Goal: Contribute content: Contribute content

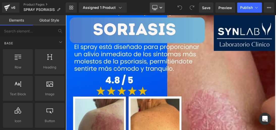
click at [156, 8] on icon at bounding box center [154, 7] width 5 height 5
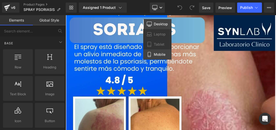
click at [163, 57] on link "Mobile" at bounding box center [157, 54] width 28 height 10
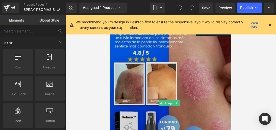
click at [167, 97] on img at bounding box center [170, 102] width 121 height 175
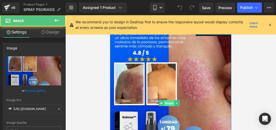
click at [168, 100] on span "Image" at bounding box center [169, 103] width 11 height 6
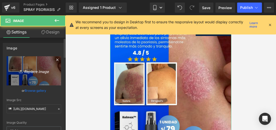
click at [42, 71] on icon "Replace Image" at bounding box center [34, 70] width 40 height 6
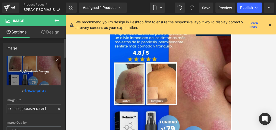
type input "C:\fakepath\Posteo de Instagram Productos Naturales Fotográfico Verde y Blanco …"
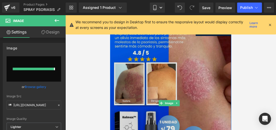
type input "[URL][DOMAIN_NAME]"
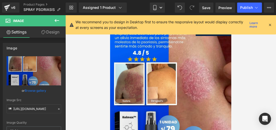
click at [271, 23] on icon at bounding box center [270, 24] width 5 height 5
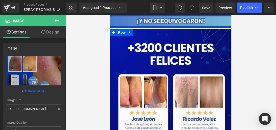
scroll to position [1343, 0]
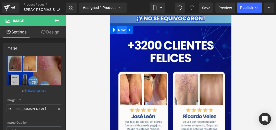
click at [119, 26] on span "Row" at bounding box center [122, 30] width 10 height 8
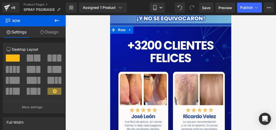
click at [52, 32] on link "Design" at bounding box center [49, 31] width 33 height 11
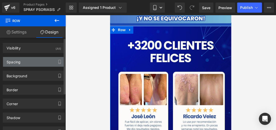
click at [38, 60] on div "Spacing" at bounding box center [34, 62] width 62 height 10
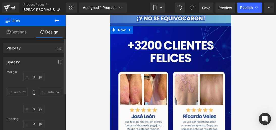
type input "0"
type input "10"
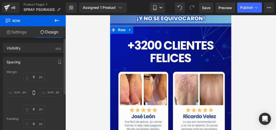
type input "0"
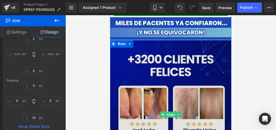
scroll to position [1315, 0]
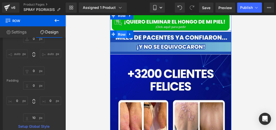
click at [120, 31] on span "Row" at bounding box center [122, 35] width 10 height 8
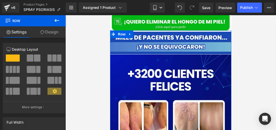
click at [54, 34] on link "Design" at bounding box center [49, 31] width 33 height 11
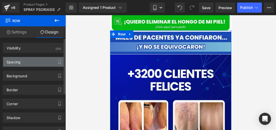
click at [36, 61] on div "Spacing" at bounding box center [34, 62] width 62 height 10
type input "0"
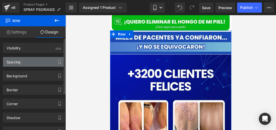
type input "0"
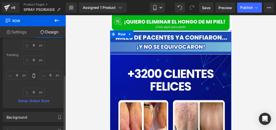
scroll to position [70, 0]
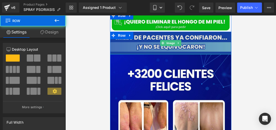
drag, startPoint x: 158, startPoint y: 50, endPoint x: 160, endPoint y: 48, distance: 3.1
click at [160, 48] on div "Image Row Image Row" at bounding box center [170, 117] width 121 height 175
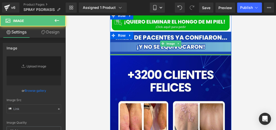
type input "[URL][DOMAIN_NAME]"
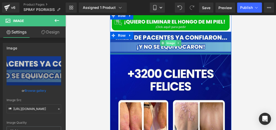
drag, startPoint x: 163, startPoint y: 49, endPoint x: 166, endPoint y: 41, distance: 8.2
click at [166, 41] on div "Image" at bounding box center [170, 43] width 121 height 22
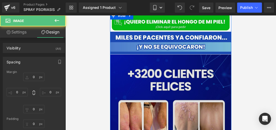
type input "0"
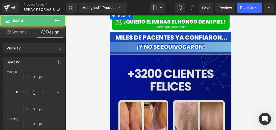
type input "0"
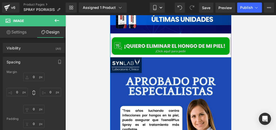
scroll to position [1484, 0]
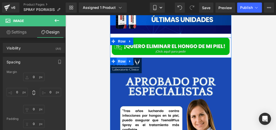
click at [120, 57] on span "Row" at bounding box center [122, 61] width 10 height 8
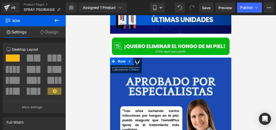
click at [59, 31] on link "Design" at bounding box center [49, 31] width 33 height 11
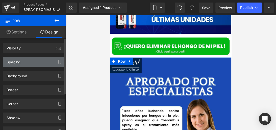
click at [31, 58] on div "Spacing" at bounding box center [34, 62] width 62 height 10
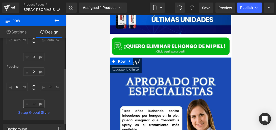
scroll to position [54, 0]
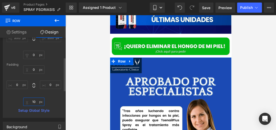
type input "1"
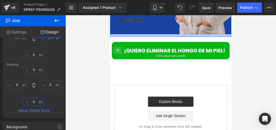
scroll to position [1654, 0]
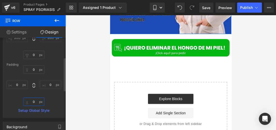
type input "0"
click at [33, 103] on input "0" at bounding box center [33, 101] width 21 height 8
type input "0"
click at [82, 87] on div at bounding box center [170, 72] width 211 height 114
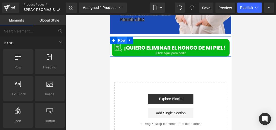
click at [120, 36] on span "Row" at bounding box center [122, 40] width 10 height 8
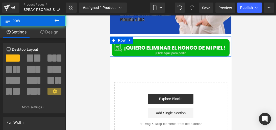
click at [54, 33] on link "Design" at bounding box center [49, 31] width 33 height 11
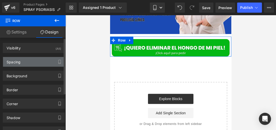
click at [42, 63] on div "Spacing" at bounding box center [34, 62] width 62 height 10
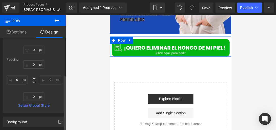
scroll to position [62, 0]
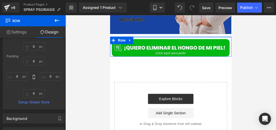
type input "0px"
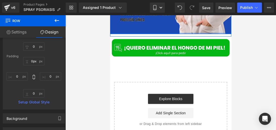
drag, startPoint x: 199, startPoint y: 32, endPoint x: 199, endPoint y: 29, distance: 3.8
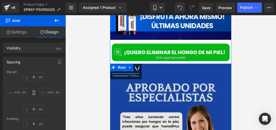
scroll to position [1465, 0]
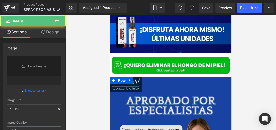
type input "[URL][DOMAIN_NAME]"
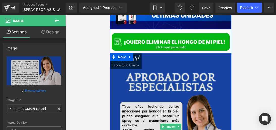
scroll to position [1489, 0]
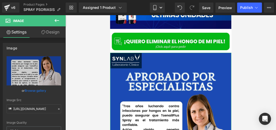
click at [51, 32] on link "Design" at bounding box center [50, 31] width 33 height 11
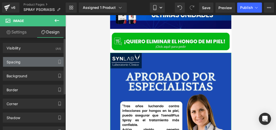
type input "0"
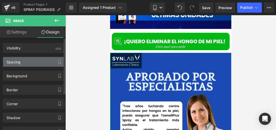
type input "0"
type input "transparent"
type input "0"
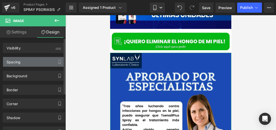
type input "#121212"
type input "75"
type input "0"
click at [38, 60] on div "Spacing" at bounding box center [34, 62] width 62 height 10
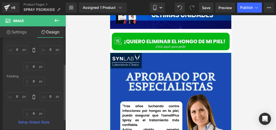
scroll to position [43, 0]
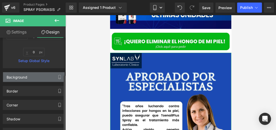
click at [38, 73] on div "Background" at bounding box center [34, 77] width 62 height 10
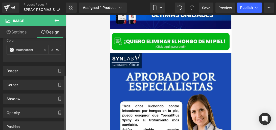
scroll to position [169, 0]
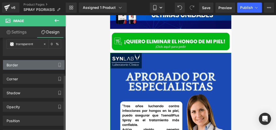
click at [34, 67] on div "Border" at bounding box center [34, 65] width 62 height 10
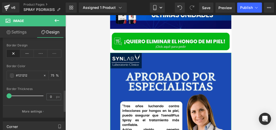
scroll to position [221, 0]
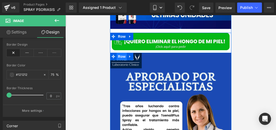
click at [122, 53] on span "Row" at bounding box center [122, 57] width 10 height 8
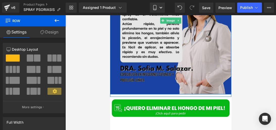
scroll to position [1596, 0]
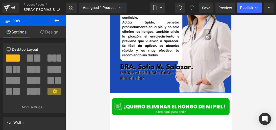
click at [54, 30] on link "Design" at bounding box center [49, 31] width 33 height 11
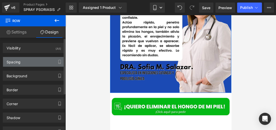
click at [25, 59] on div "Spacing" at bounding box center [34, 62] width 62 height 10
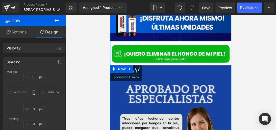
scroll to position [1471, 0]
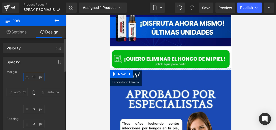
click at [35, 75] on input "10" at bounding box center [33, 77] width 21 height 8
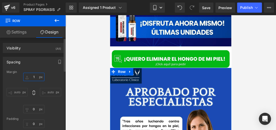
type input "10"
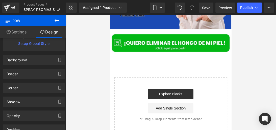
scroll to position [1665, 0]
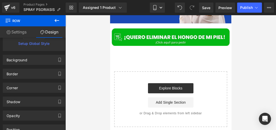
click at [56, 18] on icon at bounding box center [57, 20] width 6 height 6
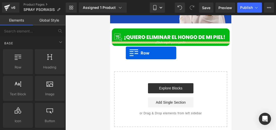
drag, startPoint x: 132, startPoint y: 76, endPoint x: 126, endPoint y: 53, distance: 24.1
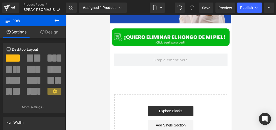
click at [57, 20] on icon at bounding box center [57, 20] width 5 height 3
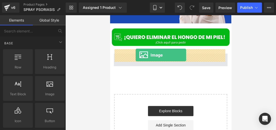
drag, startPoint x: 154, startPoint y: 104, endPoint x: 136, endPoint y: 55, distance: 53.2
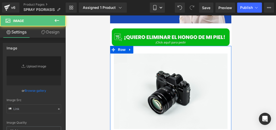
type input "//[DOMAIN_NAME][URL]"
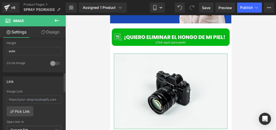
scroll to position [183, 0]
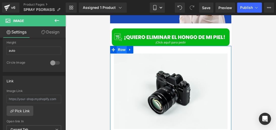
click at [120, 47] on span "Row" at bounding box center [122, 50] width 10 height 8
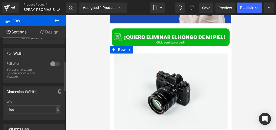
scroll to position [63, 0]
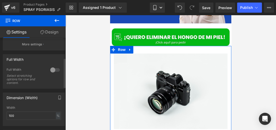
click at [53, 74] on div at bounding box center [55, 70] width 12 height 8
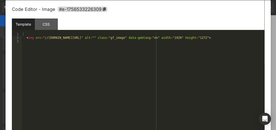
click at [210, 20] on div "Template CSS" at bounding box center [138, 25] width 253 height 14
click at [272, 30] on div at bounding box center [138, 65] width 276 height 130
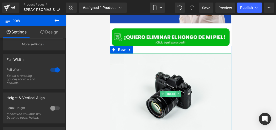
click at [168, 90] on span "Image" at bounding box center [170, 93] width 11 height 6
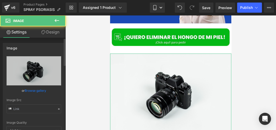
type input "//[DOMAIN_NAME][URL]"
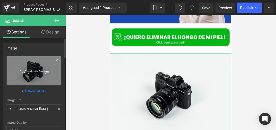
click at [23, 73] on icon "Replace Image" at bounding box center [34, 70] width 40 height 6
type input "C:\fakepath\Posteo de Instagram Productos Naturales Fotográfico Verde y Blanco …"
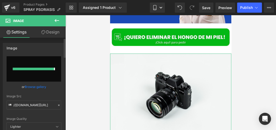
type input "[URL][DOMAIN_NAME]"
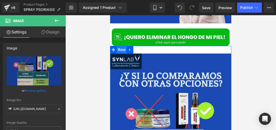
click at [120, 46] on span "Row" at bounding box center [122, 50] width 10 height 8
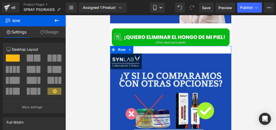
click at [45, 34] on link "Design" at bounding box center [49, 31] width 33 height 11
click at [0, 0] on button "button" at bounding box center [0, 0] width 0 height 0
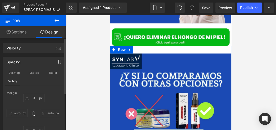
type input "0"
type input "30"
type input "0"
type input "10"
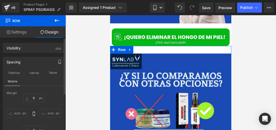
type input "0"
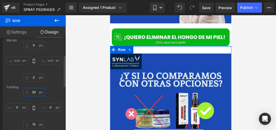
click at [33, 92] on input "30" at bounding box center [33, 92] width 21 height 8
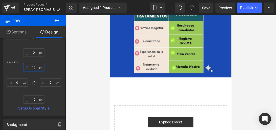
scroll to position [1784, 0]
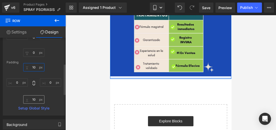
type input "10"
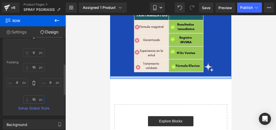
type input "1"
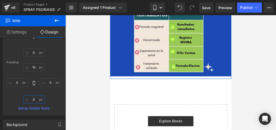
type input "32"
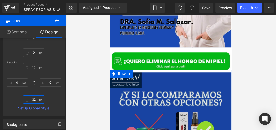
scroll to position [1643, 0]
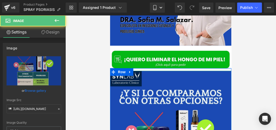
click at [50, 36] on link "Design" at bounding box center [50, 31] width 33 height 11
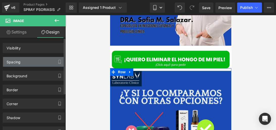
click at [42, 58] on div "Spacing" at bounding box center [34, 62] width 62 height 10
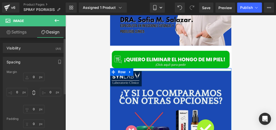
type input "0"
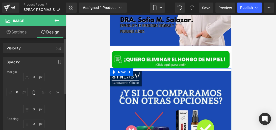
type input "0"
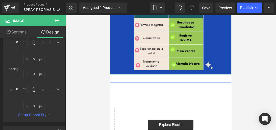
scroll to position [1786, 0]
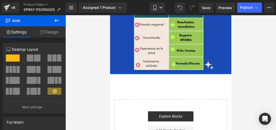
drag, startPoint x: 145, startPoint y: 78, endPoint x: 150, endPoint y: 69, distance: 10.2
click at [150, 73] on div at bounding box center [170, 73] width 121 height 1
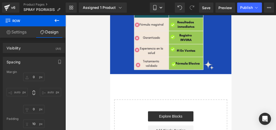
click at [57, 22] on icon at bounding box center [57, 20] width 6 height 6
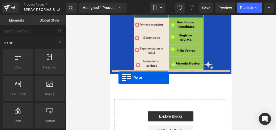
drag, startPoint x: 131, startPoint y: 76, endPoint x: 118, endPoint y: 77, distance: 13.0
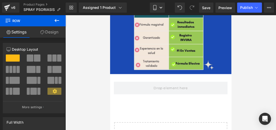
click at [56, 22] on icon at bounding box center [57, 20] width 6 height 6
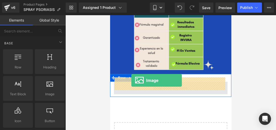
drag, startPoint x: 159, startPoint y: 99, endPoint x: 131, endPoint y: 80, distance: 33.4
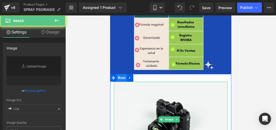
type input "//[DOMAIN_NAME][URL]"
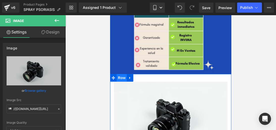
click at [119, 74] on span "Row" at bounding box center [122, 78] width 10 height 8
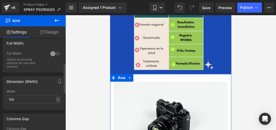
scroll to position [78, 0]
click at [54, 55] on div at bounding box center [55, 54] width 12 height 8
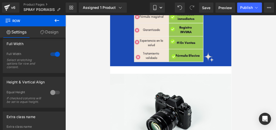
scroll to position [1795, 0]
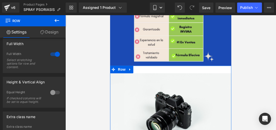
click at [43, 34] on link "Design" at bounding box center [49, 31] width 33 height 11
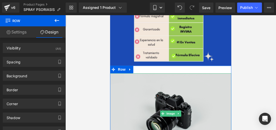
click at [128, 82] on img at bounding box center [170, 113] width 121 height 80
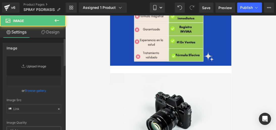
type input "//[DOMAIN_NAME][URL]"
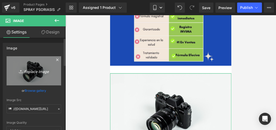
click at [34, 68] on icon "Replace Image" at bounding box center [34, 70] width 40 height 6
type input "C:\fakepath\QUIERO ELIMINAR EL HONGO (8) (1).jpg"
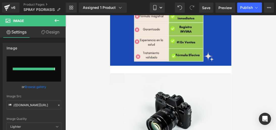
type input "[URL][DOMAIN_NAME]"
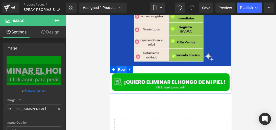
click at [123, 67] on span "Row" at bounding box center [122, 69] width 10 height 8
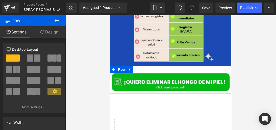
click at [51, 31] on link "Design" at bounding box center [49, 31] width 33 height 11
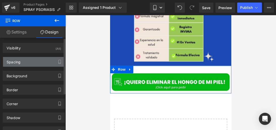
type input "0"
type input "30"
type input "0"
type input "10"
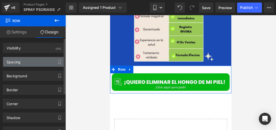
type input "0"
click at [31, 63] on div "Spacing" at bounding box center [34, 62] width 62 height 10
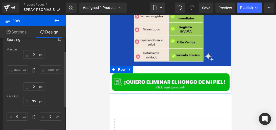
scroll to position [23, 0]
click at [35, 99] on input "30" at bounding box center [33, 100] width 21 height 8
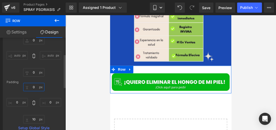
scroll to position [51, 0]
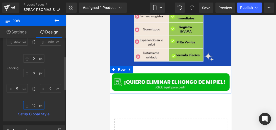
click at [35, 103] on input "10" at bounding box center [33, 105] width 21 height 8
click at [166, 79] on span "Image" at bounding box center [170, 82] width 11 height 6
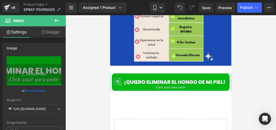
click at [49, 30] on link "Design" at bounding box center [50, 31] width 33 height 11
click at [0, 0] on div "Spacing" at bounding box center [0, 0] width 0 height 0
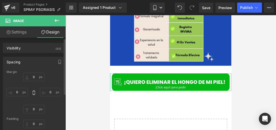
type input "0"
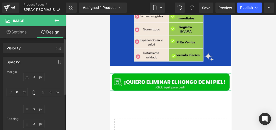
type input "0"
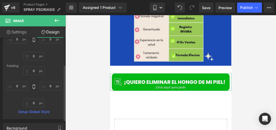
scroll to position [53, 0]
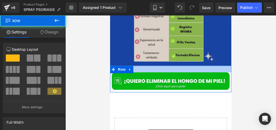
drag, startPoint x: 147, startPoint y: 67, endPoint x: 148, endPoint y: 61, distance: 6.4
click at [148, 65] on div at bounding box center [170, 68] width 121 height 7
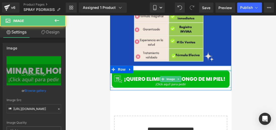
drag, startPoint x: 148, startPoint y: 66, endPoint x: 150, endPoint y: 63, distance: 3.8
click at [150, 65] on div "Image Row NaNpx" at bounding box center [170, 77] width 121 height 25
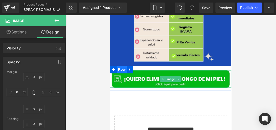
click at [121, 65] on span "Row" at bounding box center [122, 69] width 10 height 8
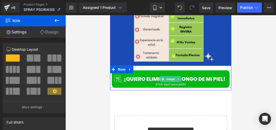
click at [55, 34] on link "Design" at bounding box center [49, 31] width 33 height 11
click at [0, 0] on div "Spacing" at bounding box center [0, 0] width 0 height 0
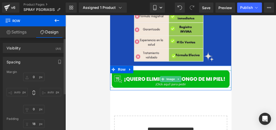
type input "0"
type input "18"
type input "0"
type input "10"
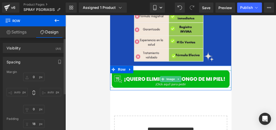
type input "0"
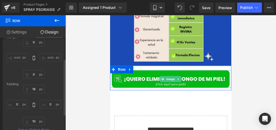
scroll to position [35, 0]
click at [34, 90] on input "18" at bounding box center [33, 88] width 21 height 8
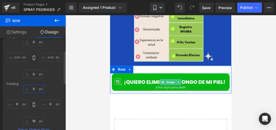
type input "5"
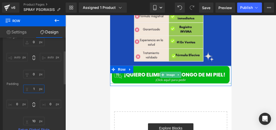
type input "10"
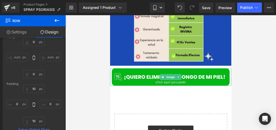
click at [107, 69] on div at bounding box center [170, 72] width 211 height 114
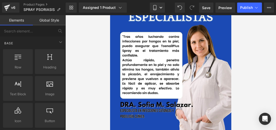
scroll to position [1567, 0]
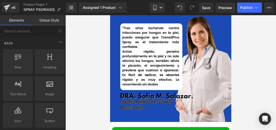
click at [167, 65] on img at bounding box center [170, 48] width 121 height 147
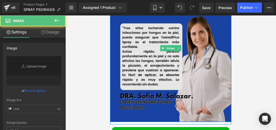
type input "[URL][DOMAIN_NAME]"
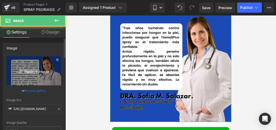
click at [40, 68] on icon "Replace Image" at bounding box center [34, 70] width 40 height 6
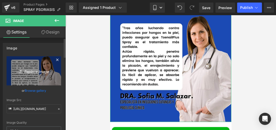
type input "C:\fakepath\Posteo de Instagram Productos Naturales Fotográfico Verde y Blanco …"
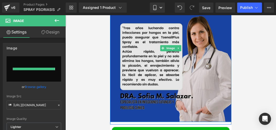
type input "[URL][DOMAIN_NAME]"
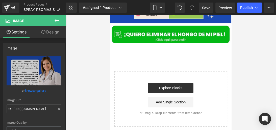
scroll to position [1836, 0]
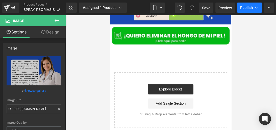
click at [246, 10] on button "Publish" at bounding box center [249, 8] width 25 height 10
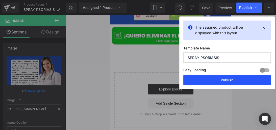
click at [211, 77] on button "Publish" at bounding box center [226, 80] width 87 height 10
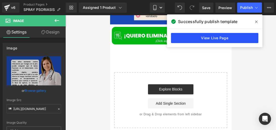
click at [210, 38] on link "View Live Page" at bounding box center [214, 38] width 87 height 10
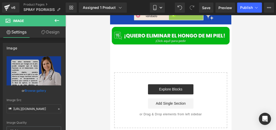
click at [55, 22] on icon at bounding box center [57, 20] width 6 height 6
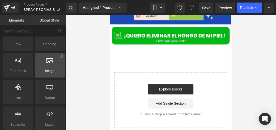
scroll to position [38, 0]
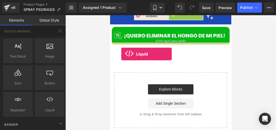
drag, startPoint x: 160, startPoint y: 114, endPoint x: 121, endPoint y: 54, distance: 72.0
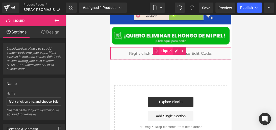
click at [167, 47] on span "Liquid" at bounding box center [166, 51] width 14 height 8
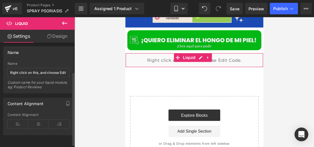
scroll to position [40, 0]
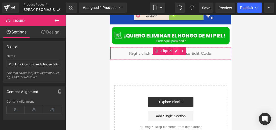
click at [177, 47] on div "Liquid" at bounding box center [170, 53] width 121 height 13
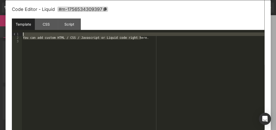
drag, startPoint x: 143, startPoint y: 38, endPoint x: 30, endPoint y: 36, distance: 112.9
click at [30, 36] on div "You can add custom HTML / CSS / Javascript or Liquid code right here." at bounding box center [143, 85] width 243 height 106
click at [132, 37] on div "You can add custom HTML / CSS / Javascript or Liquid code right here." at bounding box center [143, 81] width 243 height 98
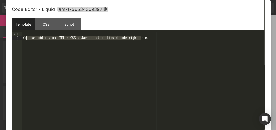
drag, startPoint x: 141, startPoint y: 37, endPoint x: 27, endPoint y: 39, distance: 114.4
click at [27, 39] on div "You can add custom HTML / CSS / Javascript or Liquid code right here." at bounding box center [143, 85] width 243 height 106
click at [276, 38] on div at bounding box center [138, 65] width 276 height 130
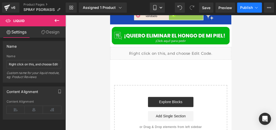
click at [250, 4] on button "Publish" at bounding box center [249, 8] width 25 height 10
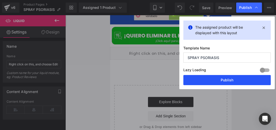
click at [206, 80] on button "Publish" at bounding box center [226, 80] width 87 height 10
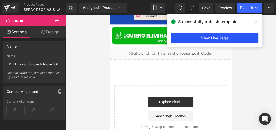
click at [202, 39] on link "View Live Page" at bounding box center [214, 38] width 87 height 10
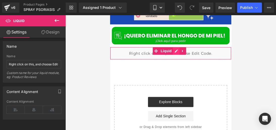
click at [176, 47] on div "Liquid" at bounding box center [170, 53] width 121 height 13
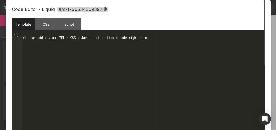
click at [276, 12] on div at bounding box center [138, 65] width 276 height 130
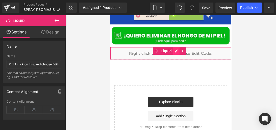
click at [175, 48] on div "Liquid" at bounding box center [170, 53] width 121 height 13
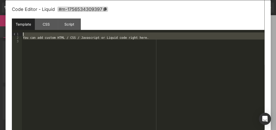
drag, startPoint x: 83, startPoint y: 43, endPoint x: 29, endPoint y: 28, distance: 55.8
click at [29, 28] on div "Template CSS Script Data 1 2 3 You can add custom HTML / CSS / Javascript or Li…" at bounding box center [138, 74] width 253 height 112
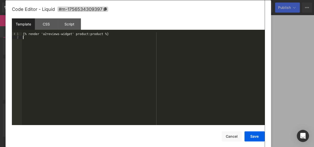
scroll to position [1836, 0]
click at [255, 129] on button "Save" at bounding box center [254, 137] width 20 height 10
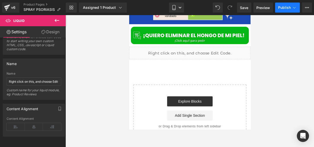
click at [276, 9] on icon at bounding box center [294, 7] width 5 height 5
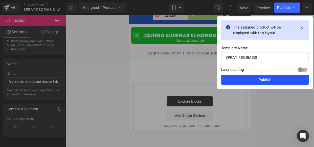
click at [232, 76] on button "Publish" at bounding box center [264, 80] width 87 height 10
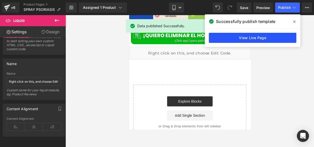
click at [245, 38] on link "View Live Page" at bounding box center [252, 38] width 87 height 10
